Goal: Task Accomplishment & Management: Use online tool/utility

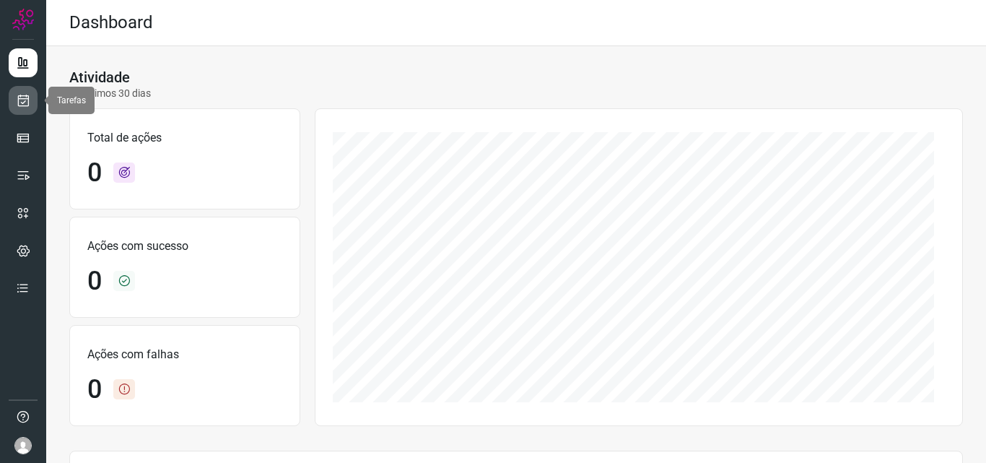
click at [27, 102] on icon at bounding box center [23, 100] width 15 height 14
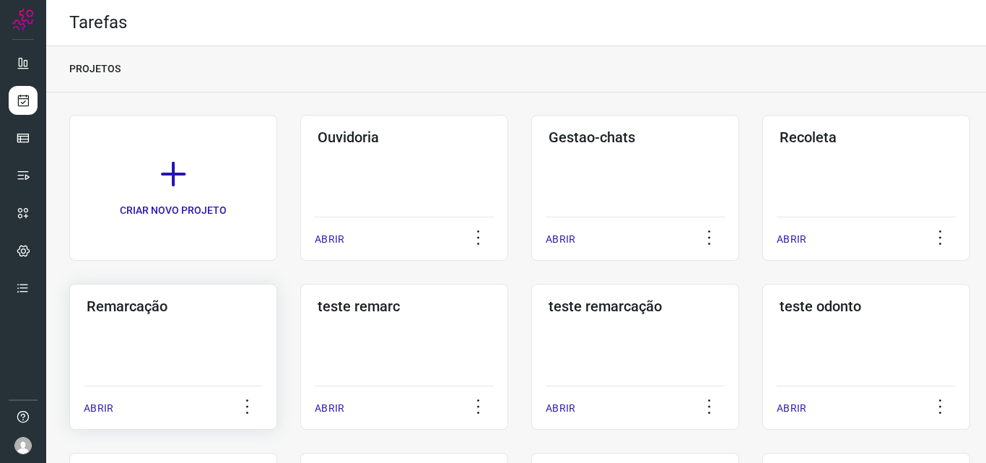
click at [300, 330] on div "Remarcação ABRIR" at bounding box center [404, 357] width 208 height 146
